Goal: Information Seeking & Learning: Learn about a topic

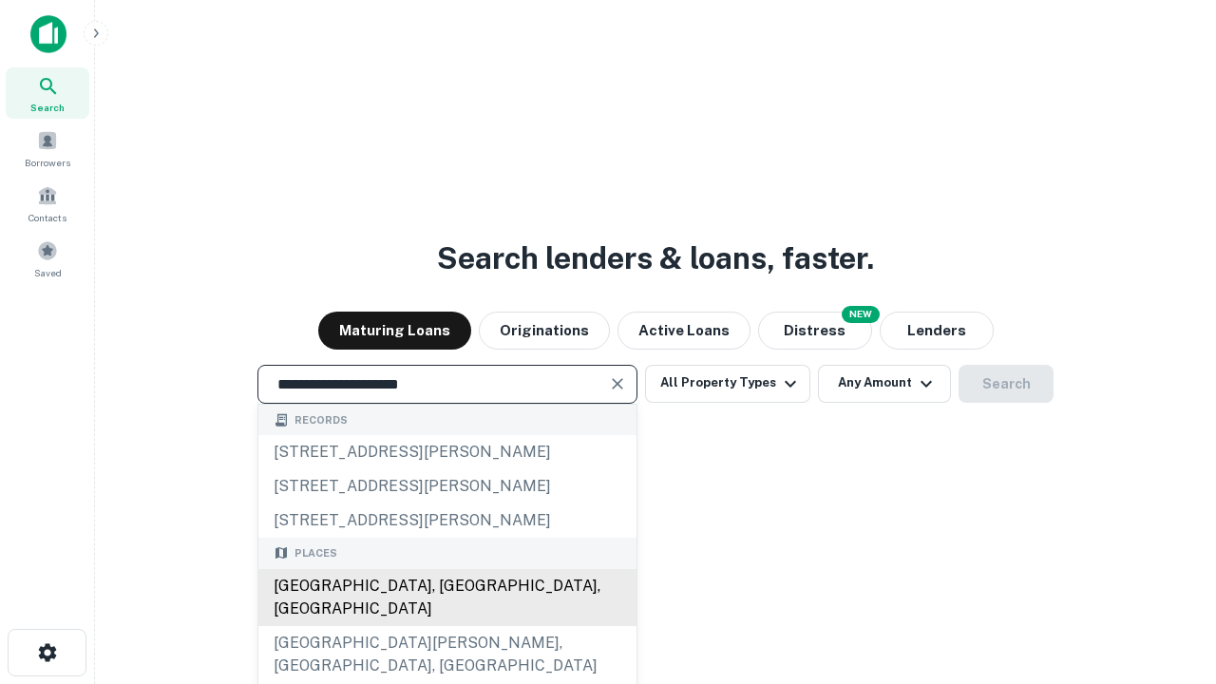
click at [447, 626] on div "[GEOGRAPHIC_DATA], [GEOGRAPHIC_DATA], [GEOGRAPHIC_DATA]" at bounding box center [448, 597] width 378 height 57
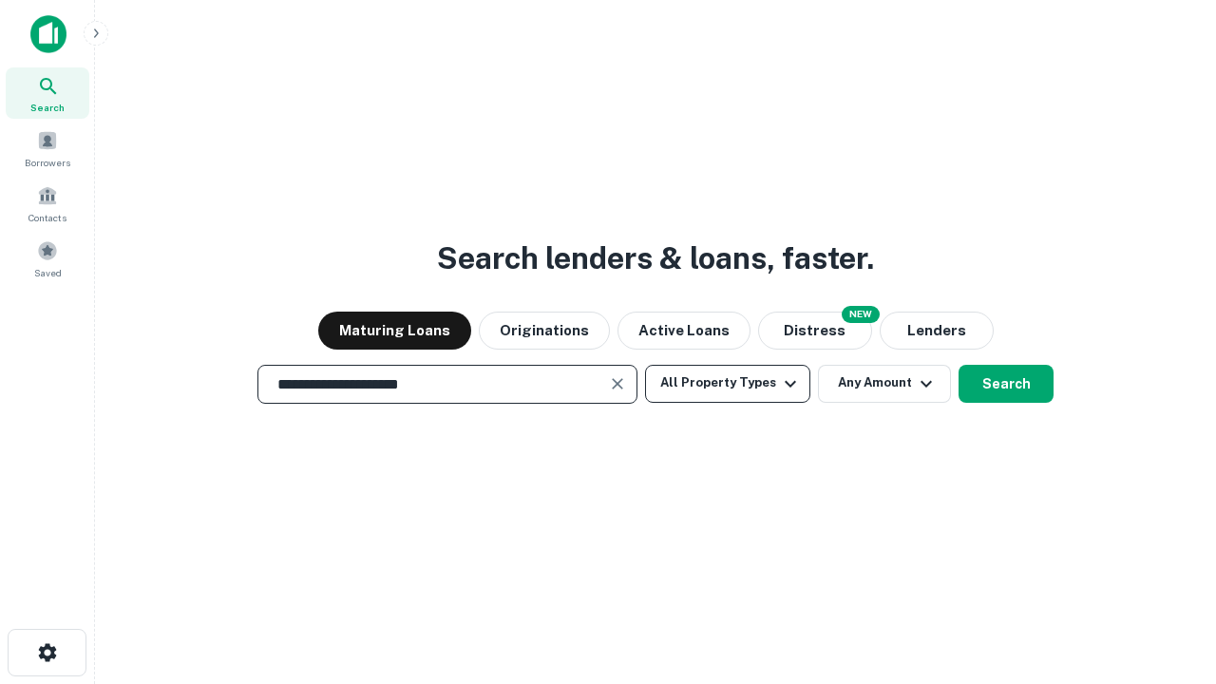
type input "**********"
click at [728, 383] on button "All Property Types" at bounding box center [727, 384] width 165 height 38
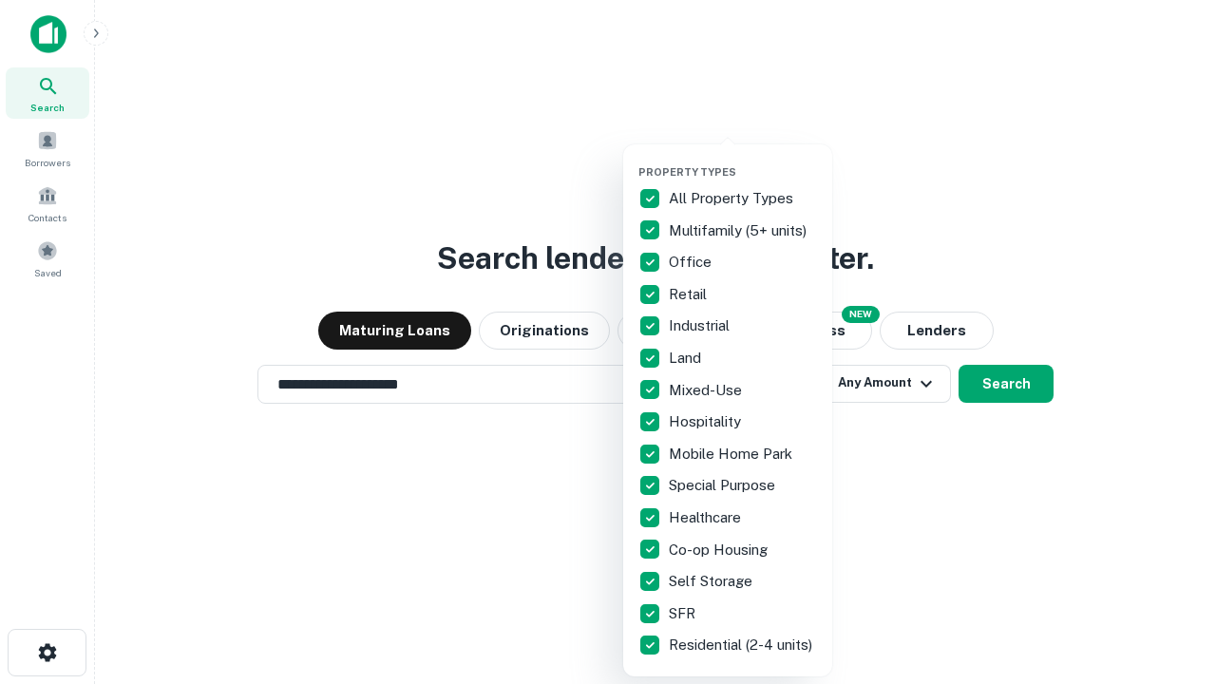
click at [743, 160] on button "button" at bounding box center [743, 160] width 209 height 1
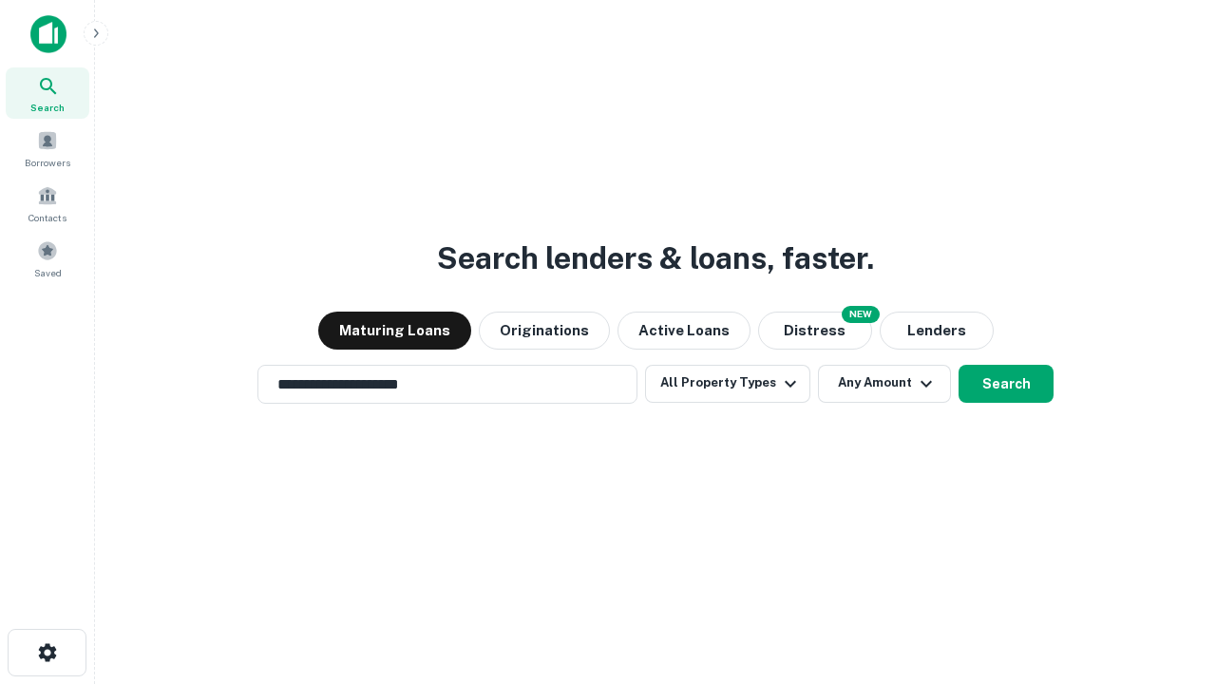
scroll to position [29, 0]
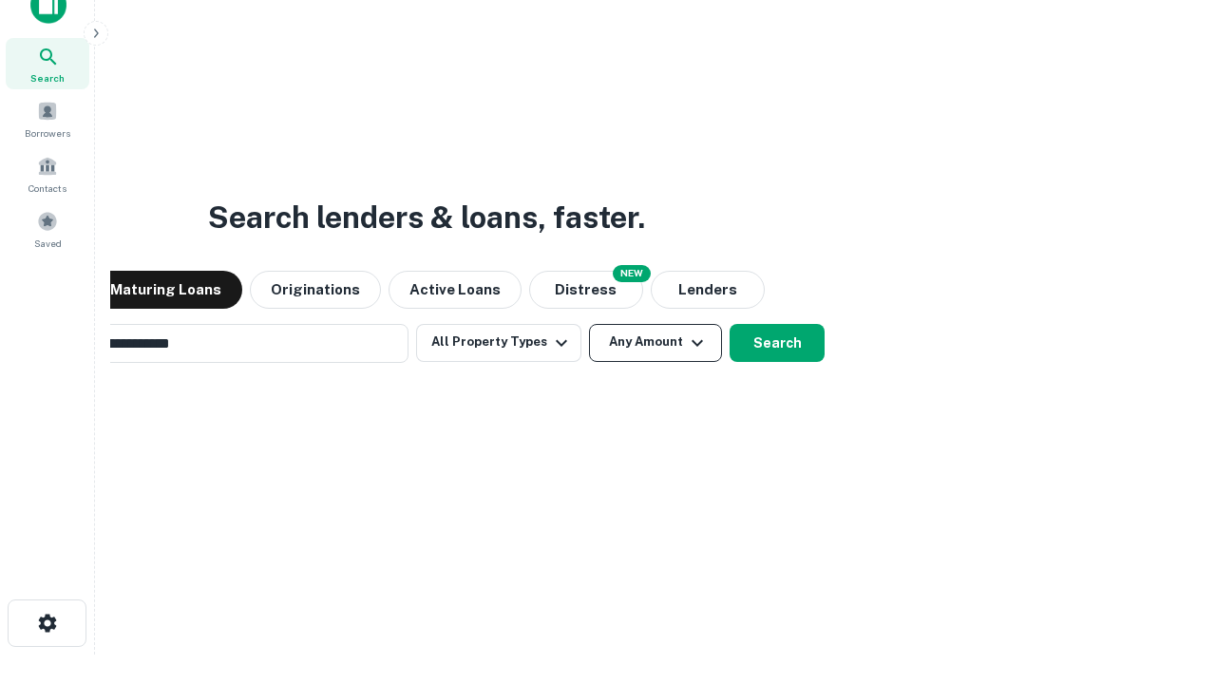
click at [589, 324] on button "Any Amount" at bounding box center [655, 343] width 133 height 38
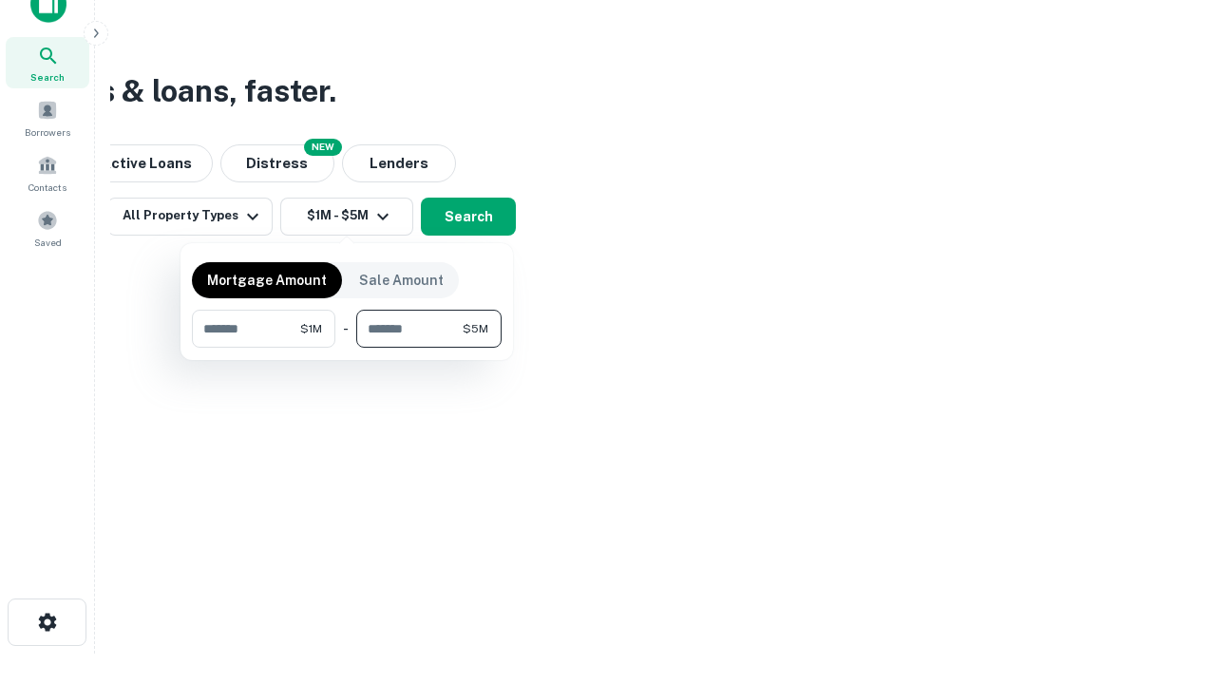
type input "*******"
click at [347, 348] on button "button" at bounding box center [347, 348] width 310 height 1
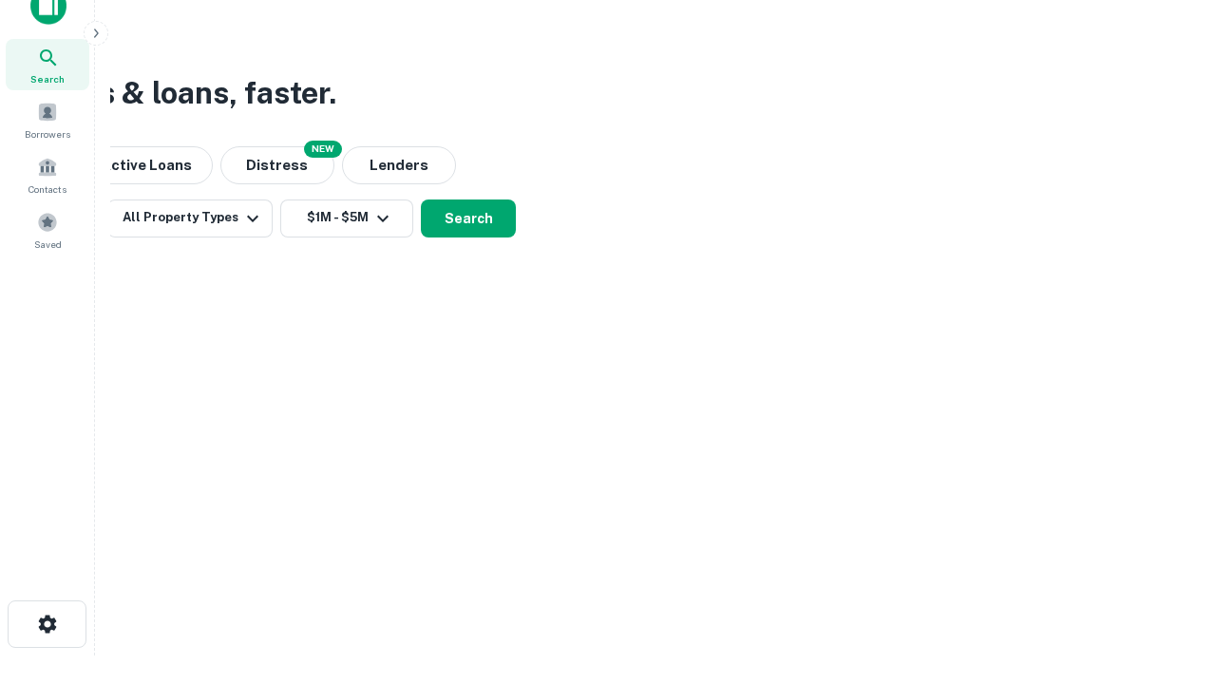
scroll to position [11, 351]
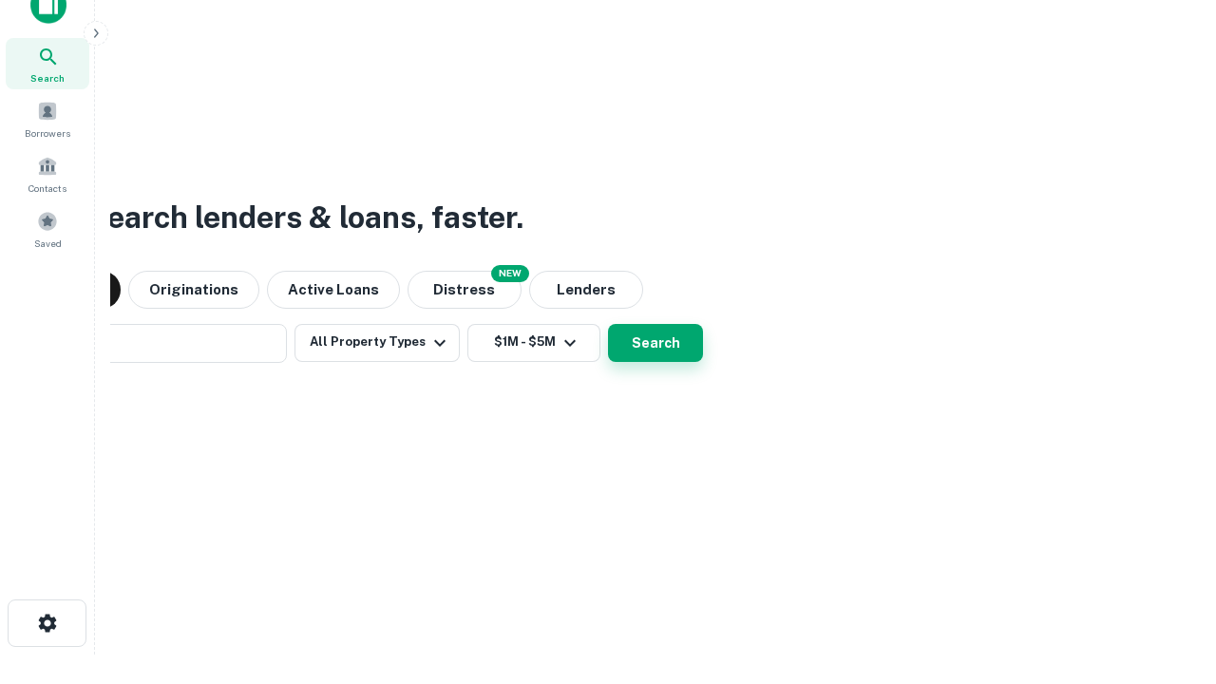
click at [608, 324] on button "Search" at bounding box center [655, 343] width 95 height 38
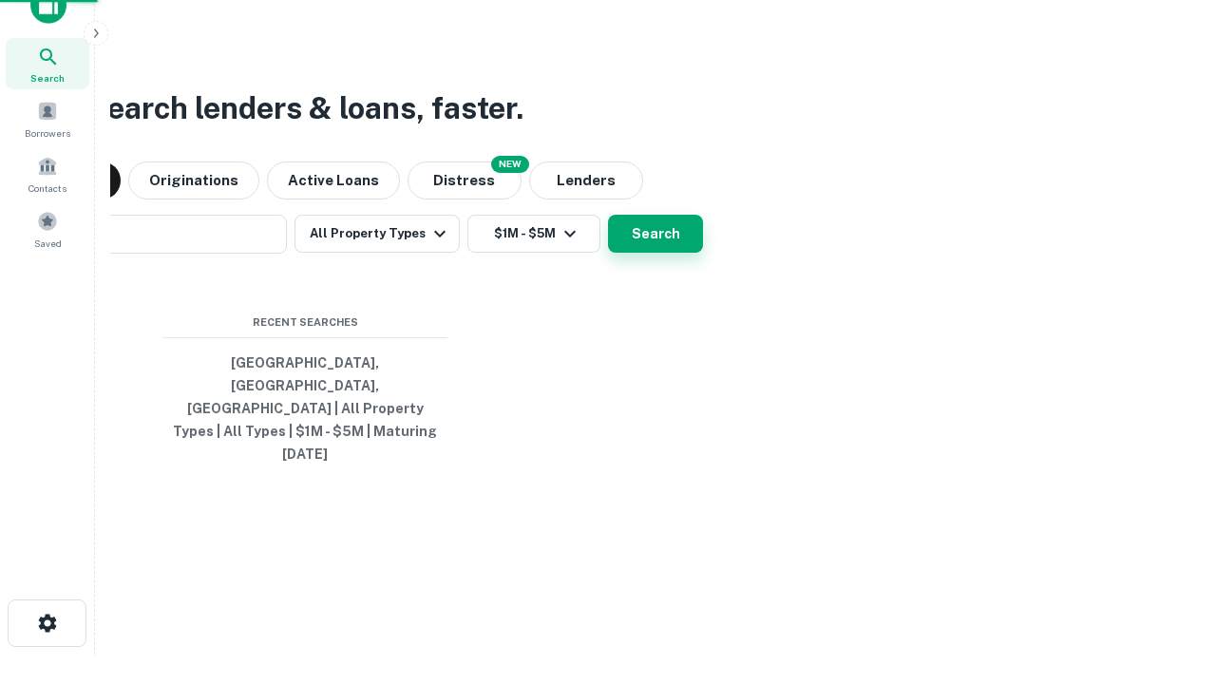
scroll to position [50, 538]
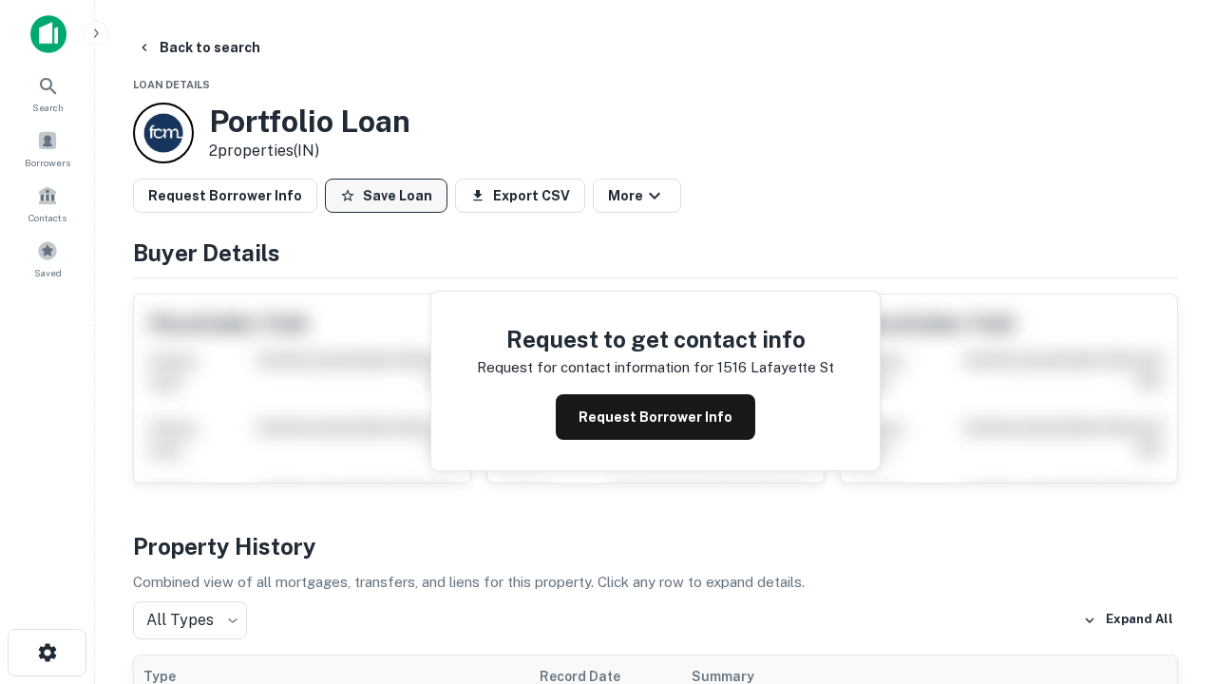
click at [386, 196] on button "Save Loan" at bounding box center [386, 196] width 123 height 34
click at [391, 196] on button "Save Loan" at bounding box center [386, 196] width 123 height 34
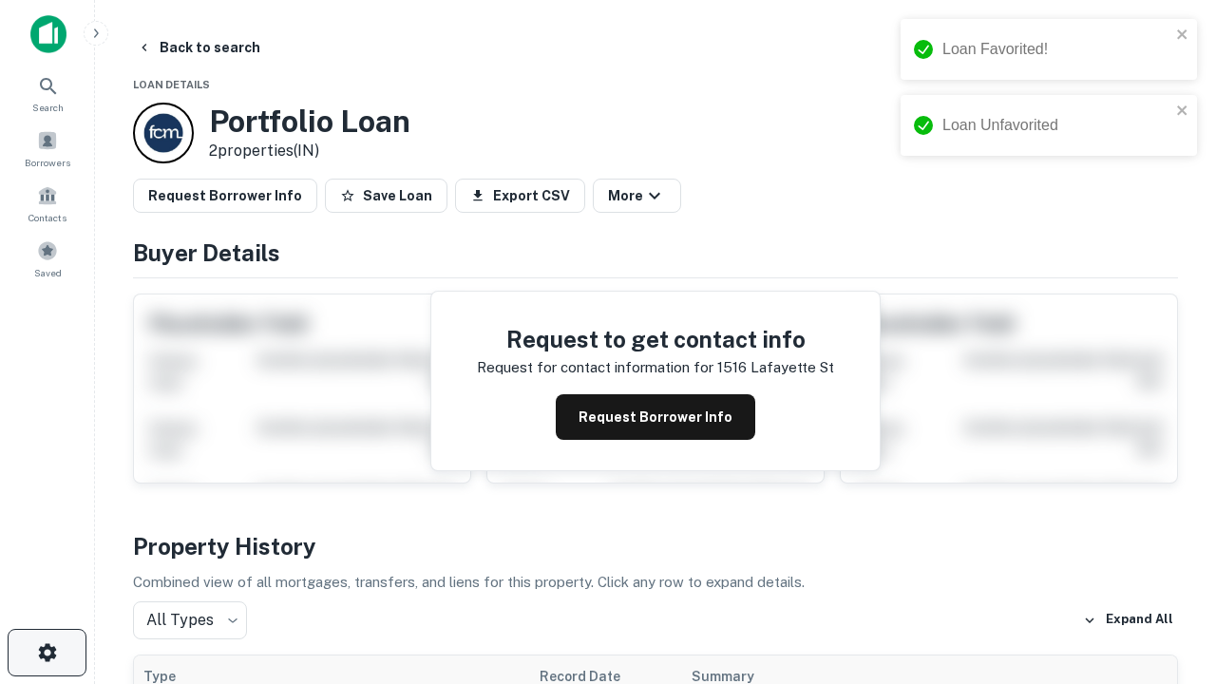
click at [47, 653] on icon "button" at bounding box center [47, 653] width 23 height 23
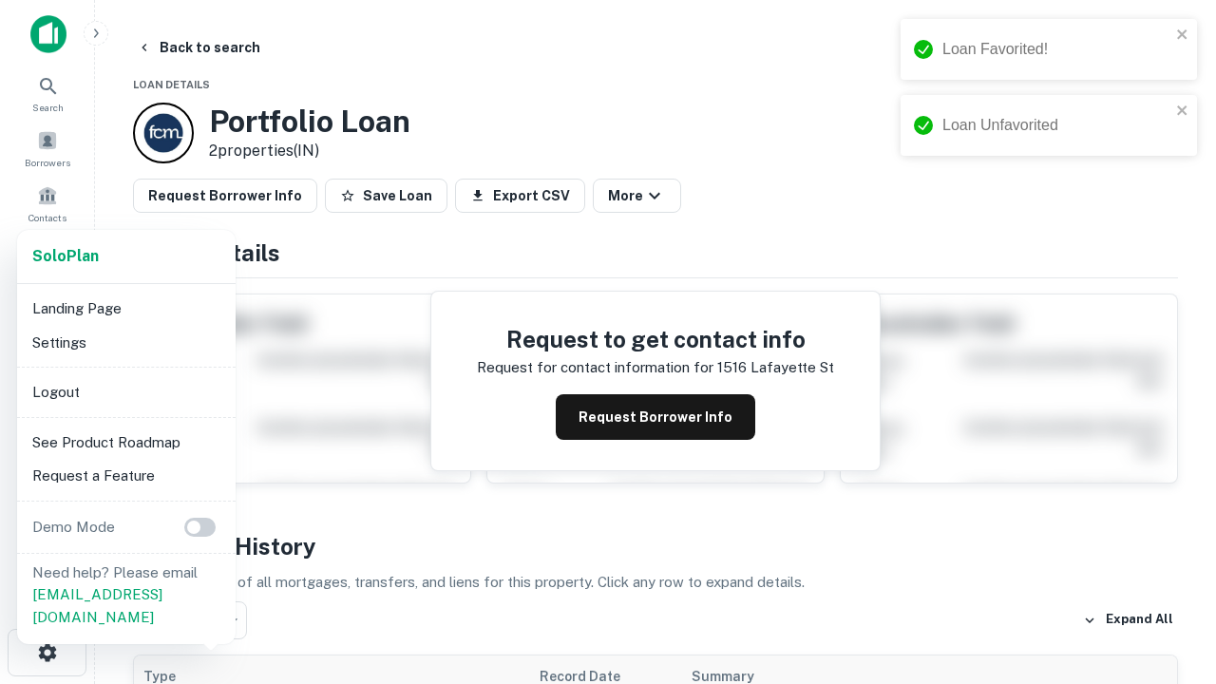
click at [125, 392] on li "Logout" at bounding box center [126, 392] width 203 height 34
